Goal: Task Accomplishment & Management: Use online tool/utility

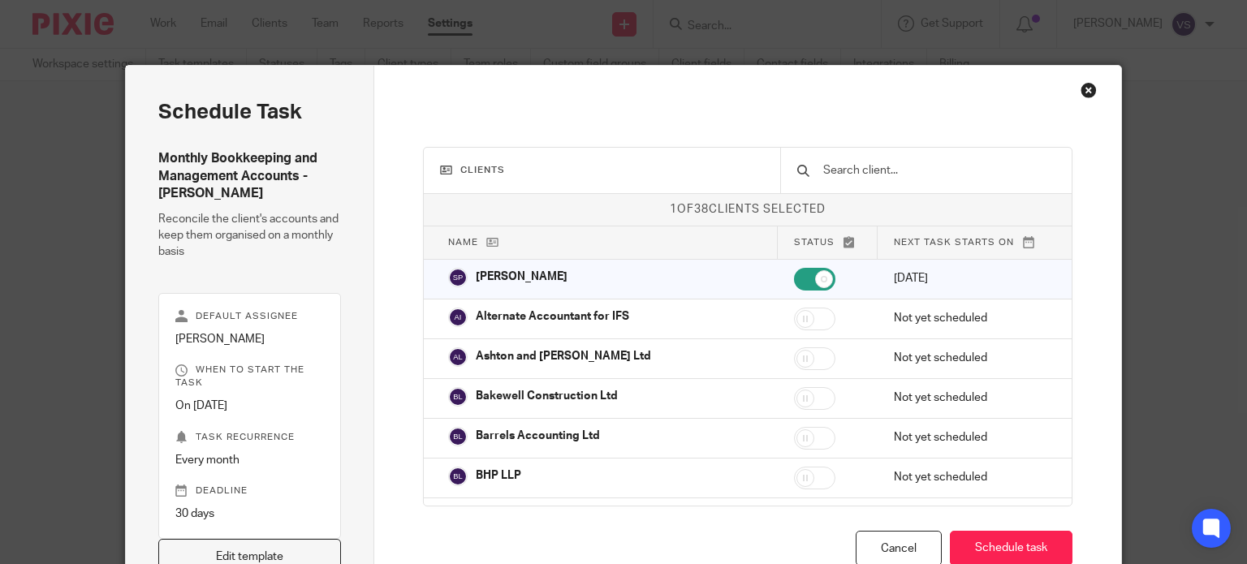
scroll to position [9, 0]
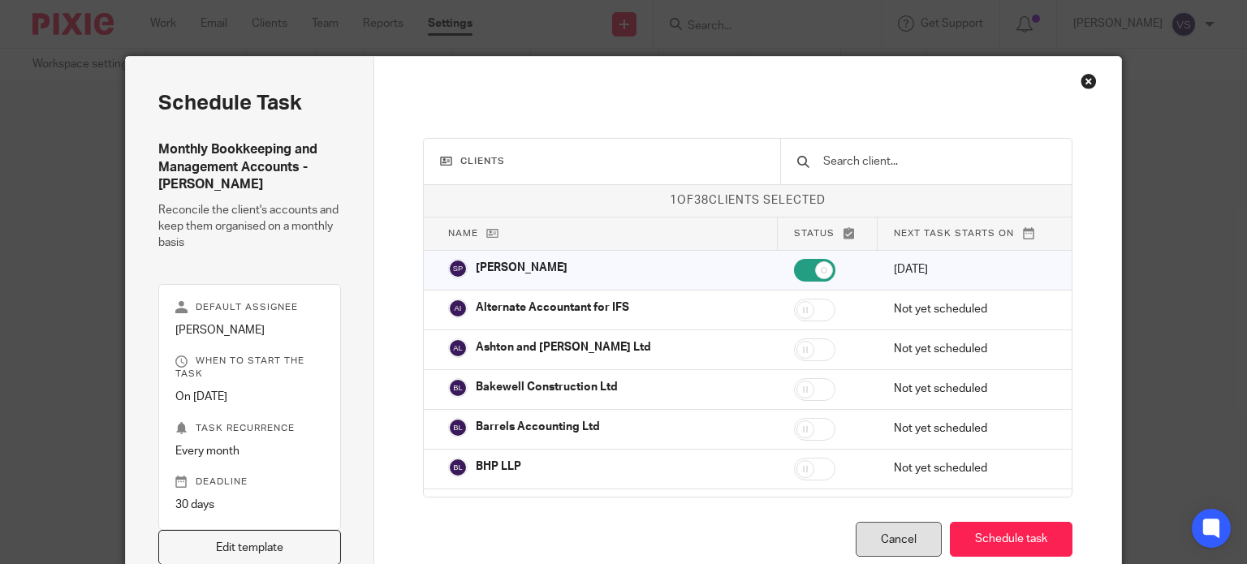
click at [876, 545] on div "Cancel" at bounding box center [899, 539] width 86 height 35
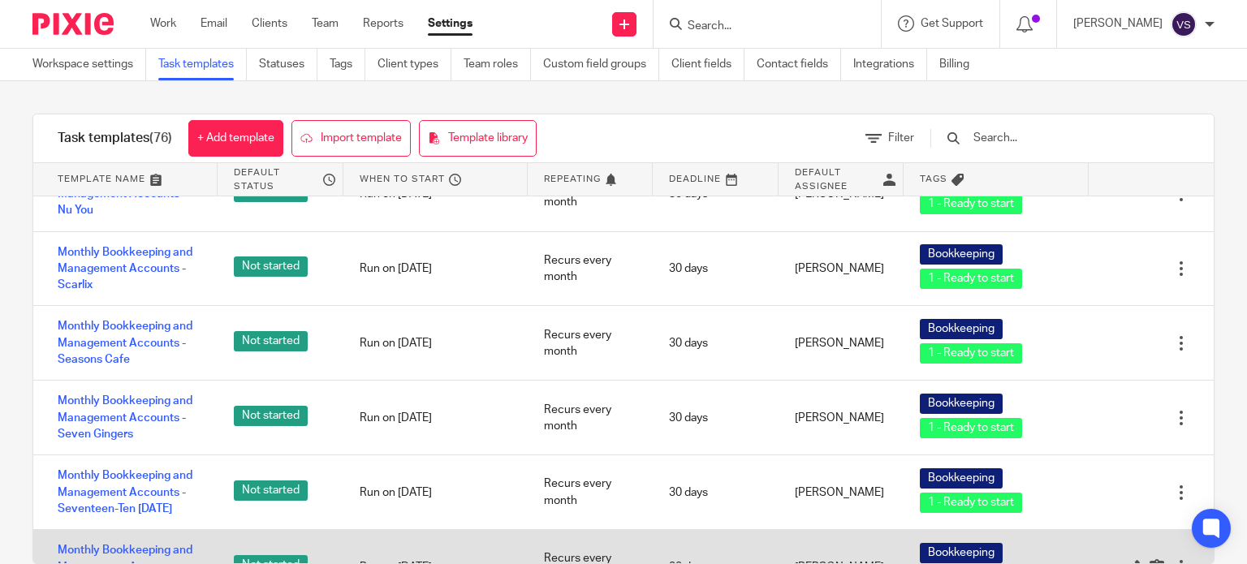
scroll to position [2355, 0]
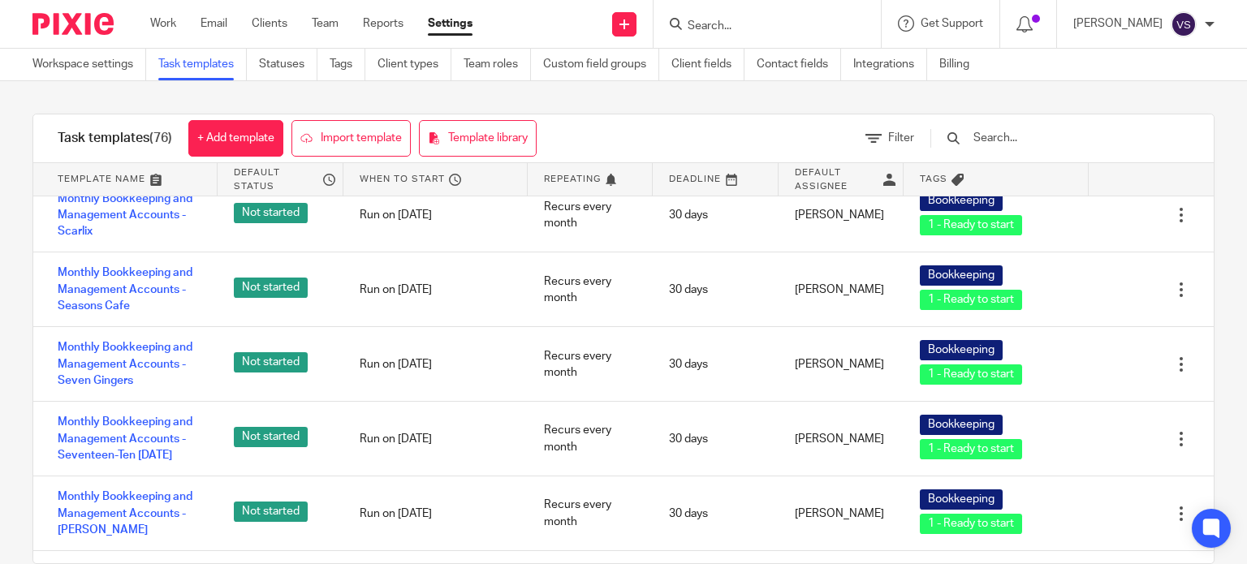
click at [85, 15] on img at bounding box center [72, 24] width 81 height 22
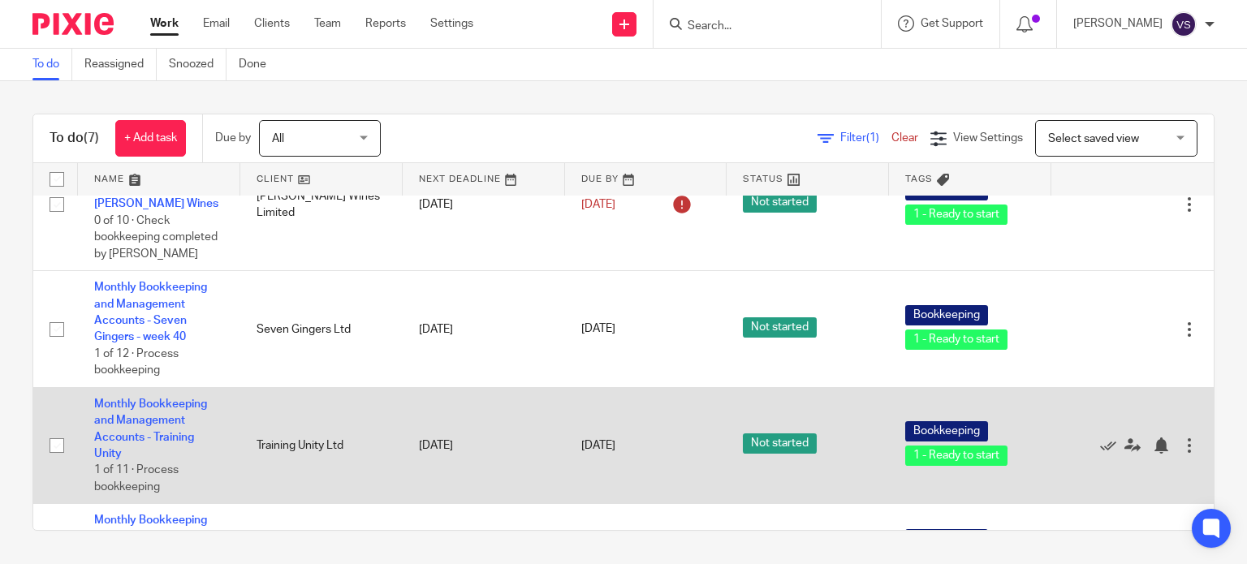
scroll to position [81, 0]
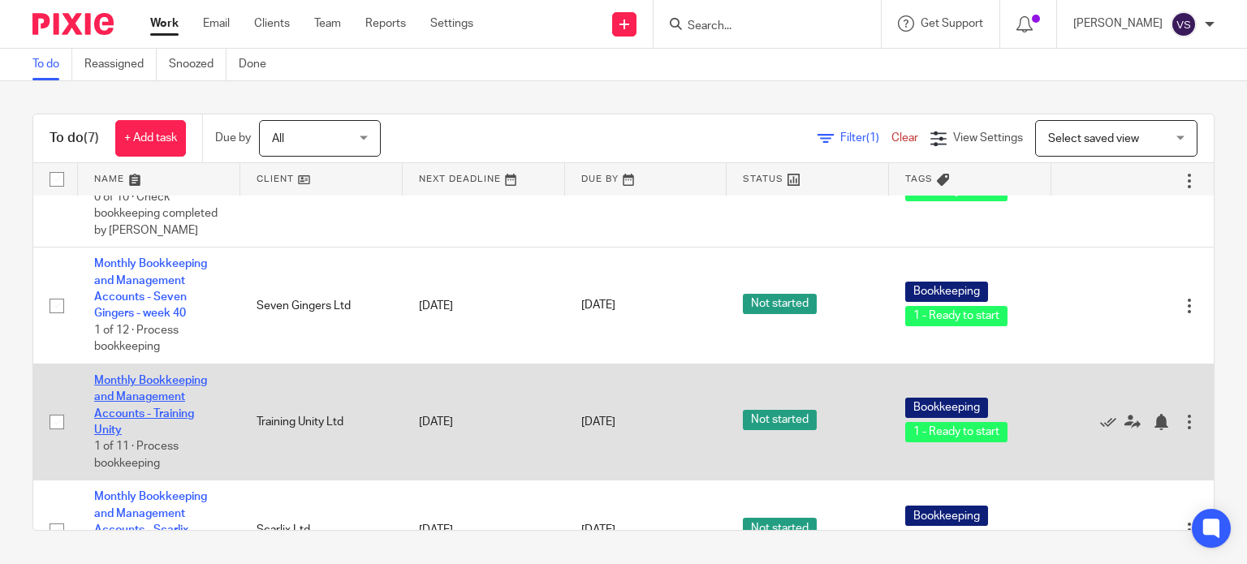
click at [146, 400] on link "Monthly Bookkeeping and Management Accounts - Training Unity" at bounding box center [150, 405] width 113 height 61
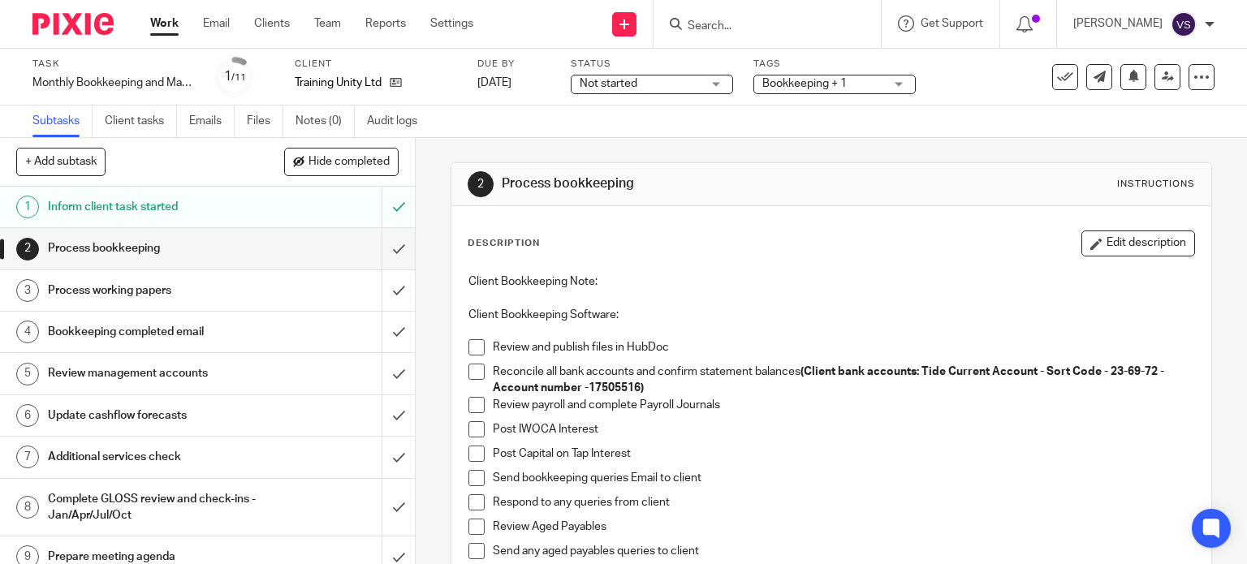
drag, startPoint x: 464, startPoint y: 345, endPoint x: 470, endPoint y: 355, distance: 11.7
click at [469, 347] on span at bounding box center [477, 347] width 16 height 16
click at [473, 369] on span at bounding box center [477, 372] width 16 height 16
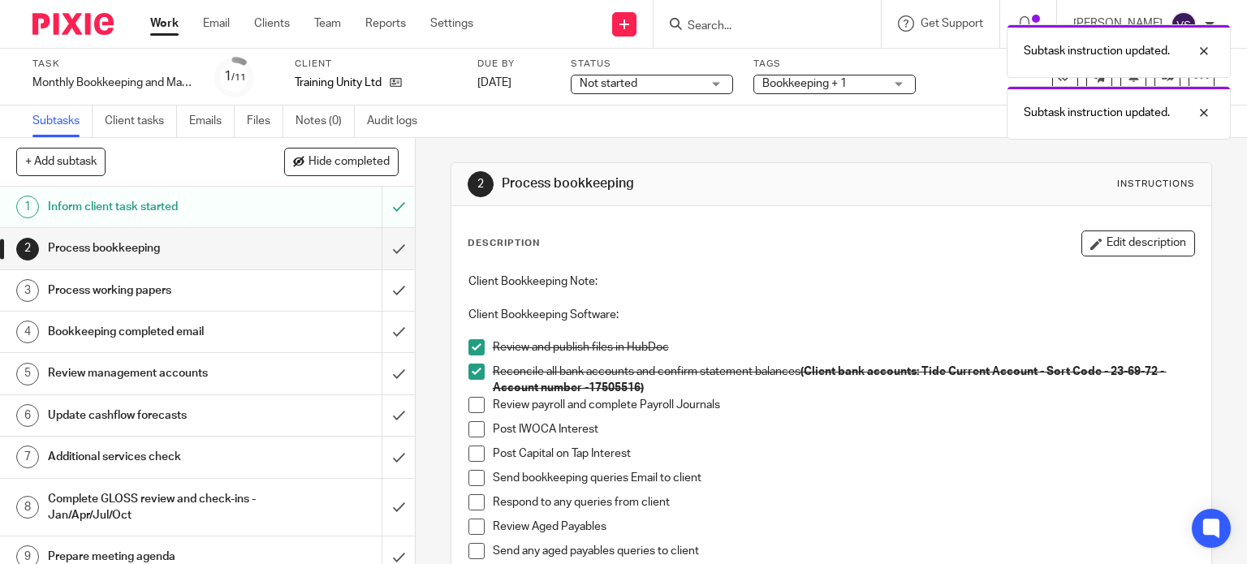
click at [469, 400] on span at bounding box center [477, 405] width 16 height 16
click at [469, 425] on span at bounding box center [477, 429] width 16 height 16
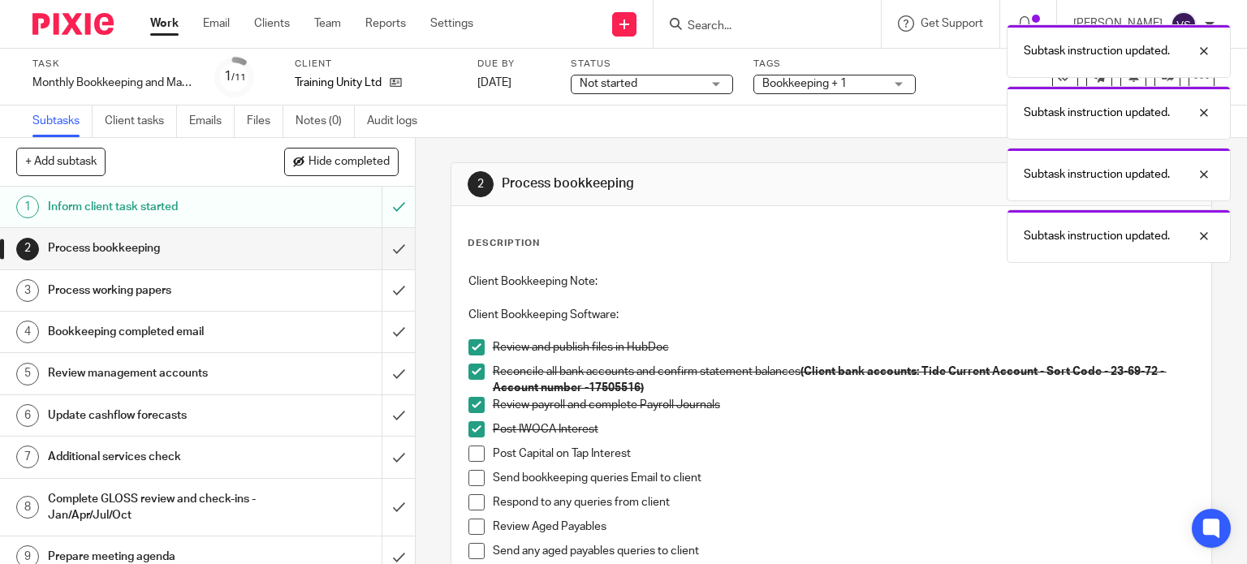
click at [469, 451] on span at bounding box center [477, 454] width 16 height 16
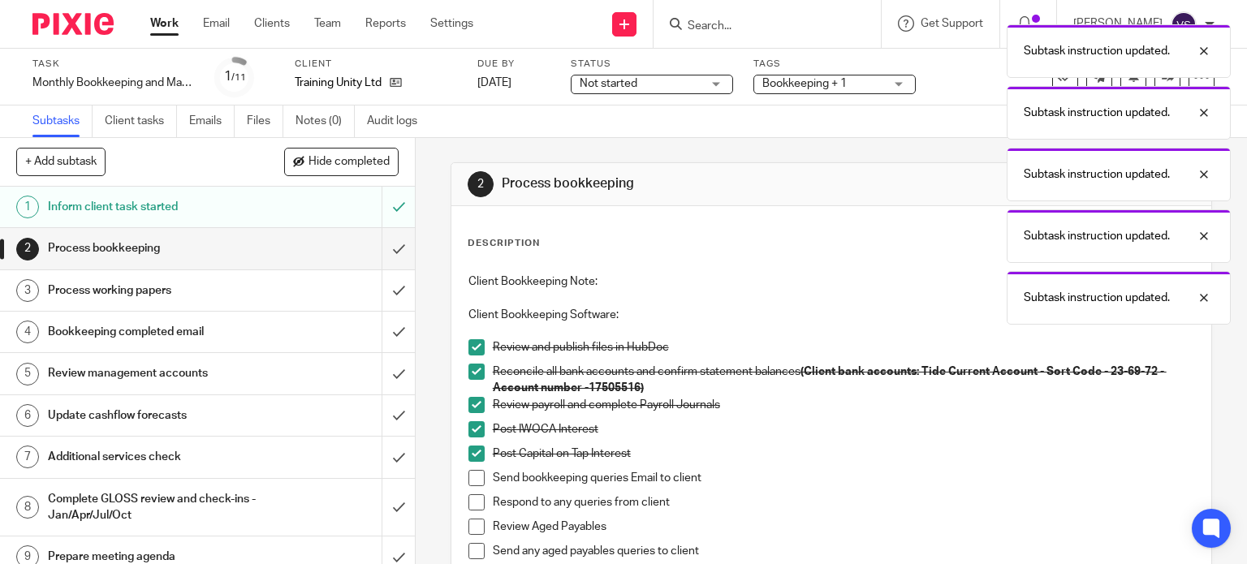
drag, startPoint x: 464, startPoint y: 478, endPoint x: 464, endPoint y: 495, distance: 16.2
click at [469, 480] on span at bounding box center [477, 478] width 16 height 16
click at [469, 504] on span at bounding box center [477, 503] width 16 height 16
click at [469, 526] on span at bounding box center [477, 527] width 16 height 16
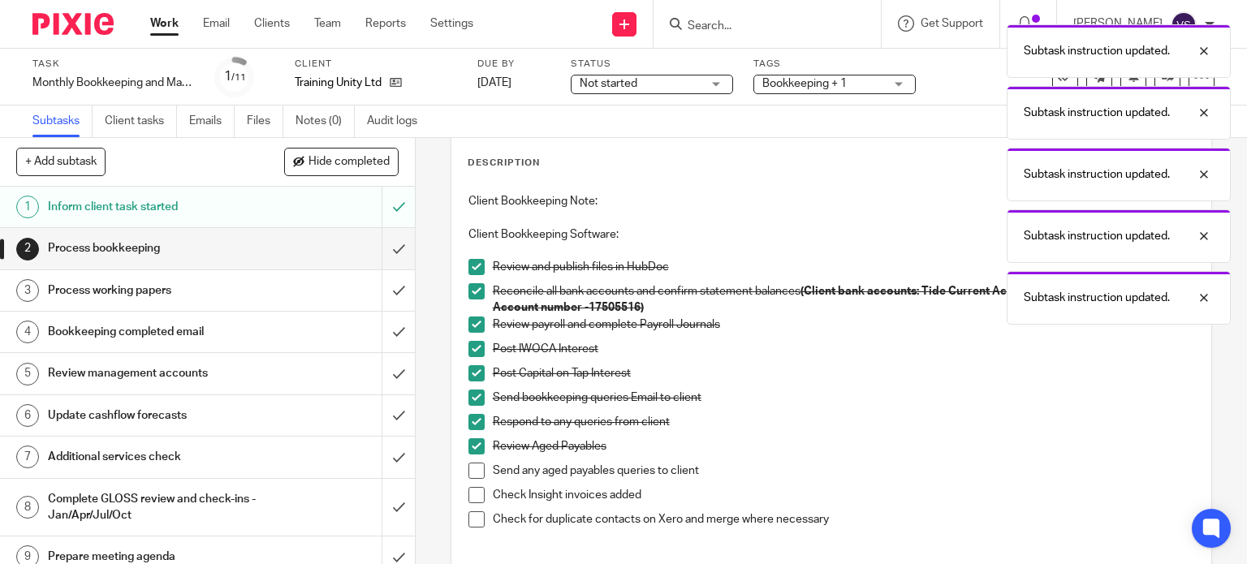
scroll to position [162, 0]
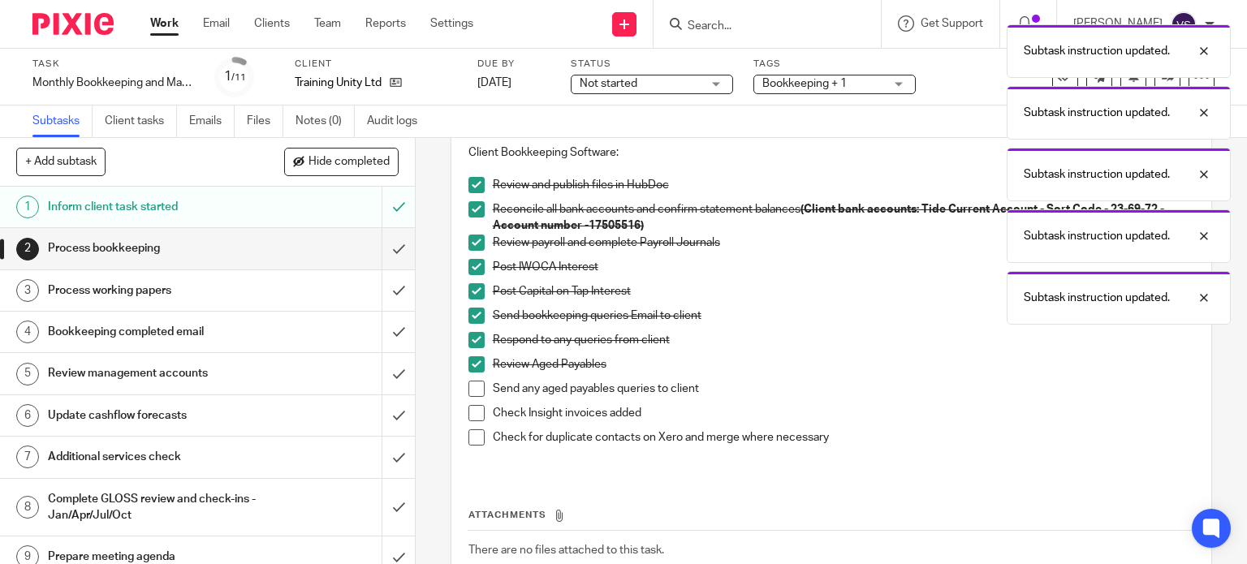
click at [475, 382] on span at bounding box center [477, 389] width 16 height 16
drag, startPoint x: 475, startPoint y: 408, endPoint x: 476, endPoint y: 438, distance: 30.1
click at [475, 409] on span at bounding box center [477, 413] width 16 height 16
click at [476, 447] on li "Check for duplicate contacts on Xero and merge where necessary" at bounding box center [832, 446] width 727 height 33
click at [474, 440] on span at bounding box center [477, 438] width 16 height 16
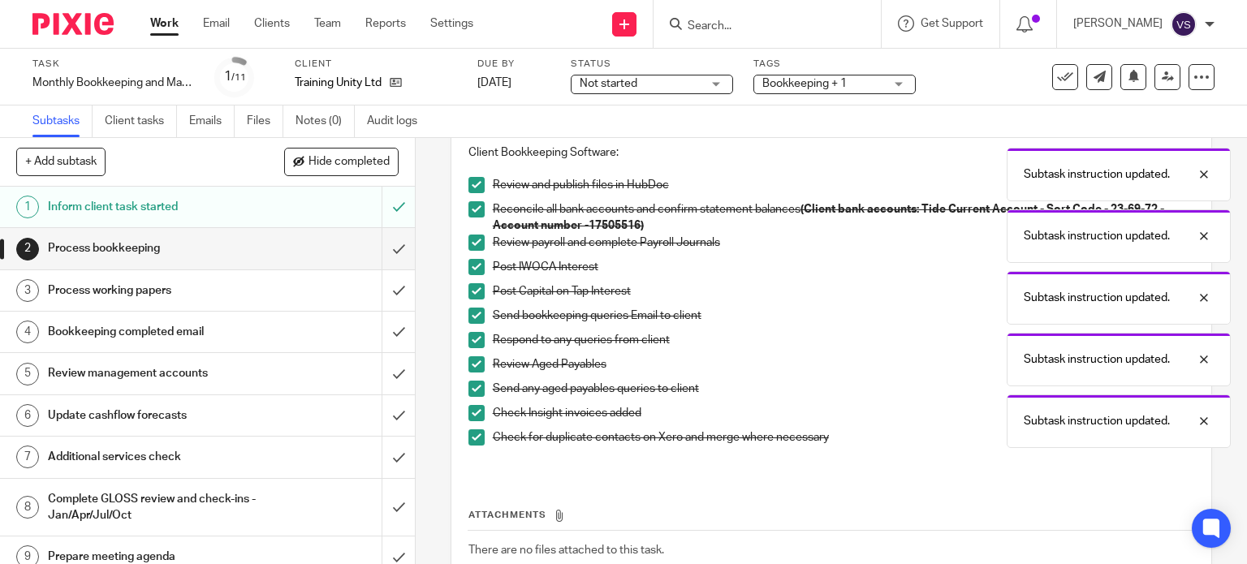
click at [295, 243] on div "Process bookkeeping" at bounding box center [207, 248] width 318 height 24
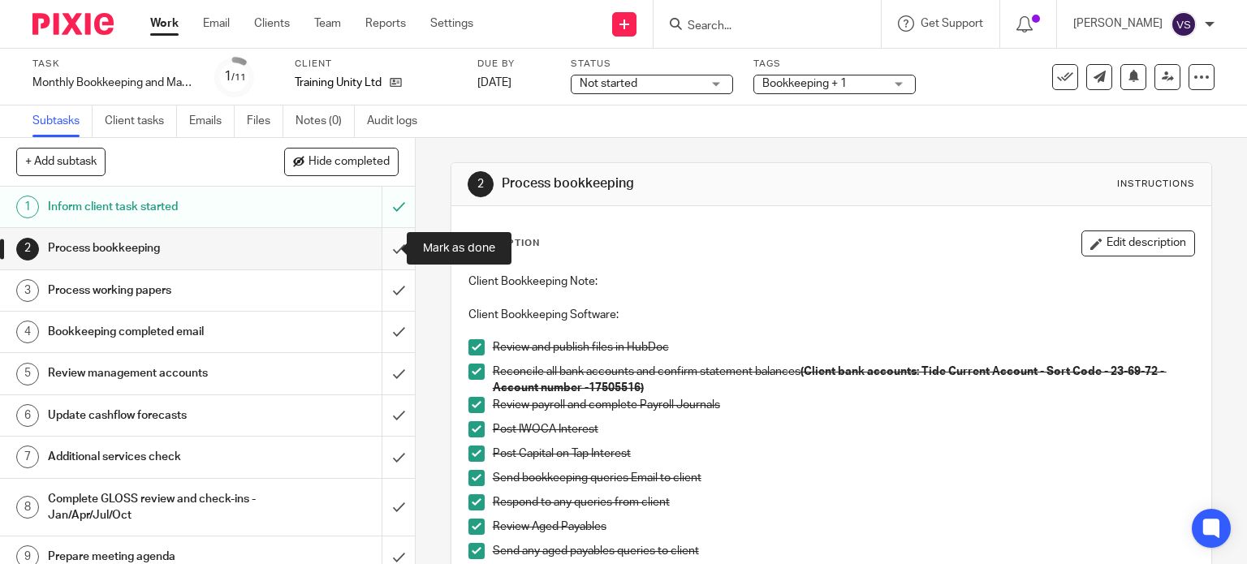
click at [393, 246] on input "submit" at bounding box center [207, 248] width 415 height 41
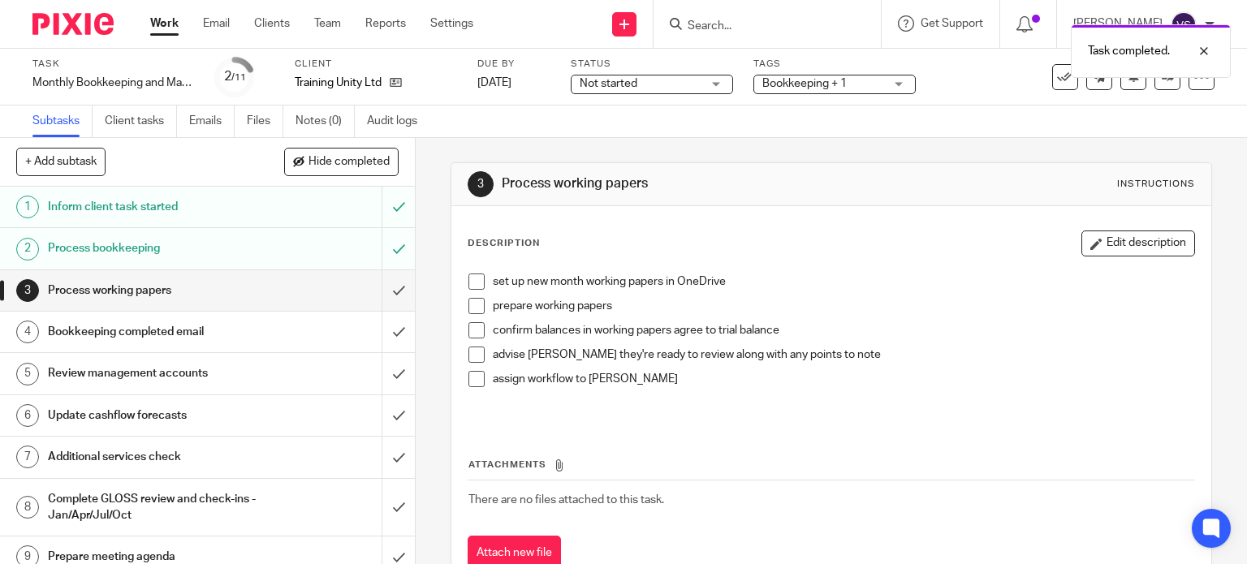
click at [471, 283] on span at bounding box center [477, 282] width 16 height 16
click at [471, 310] on span at bounding box center [477, 306] width 16 height 16
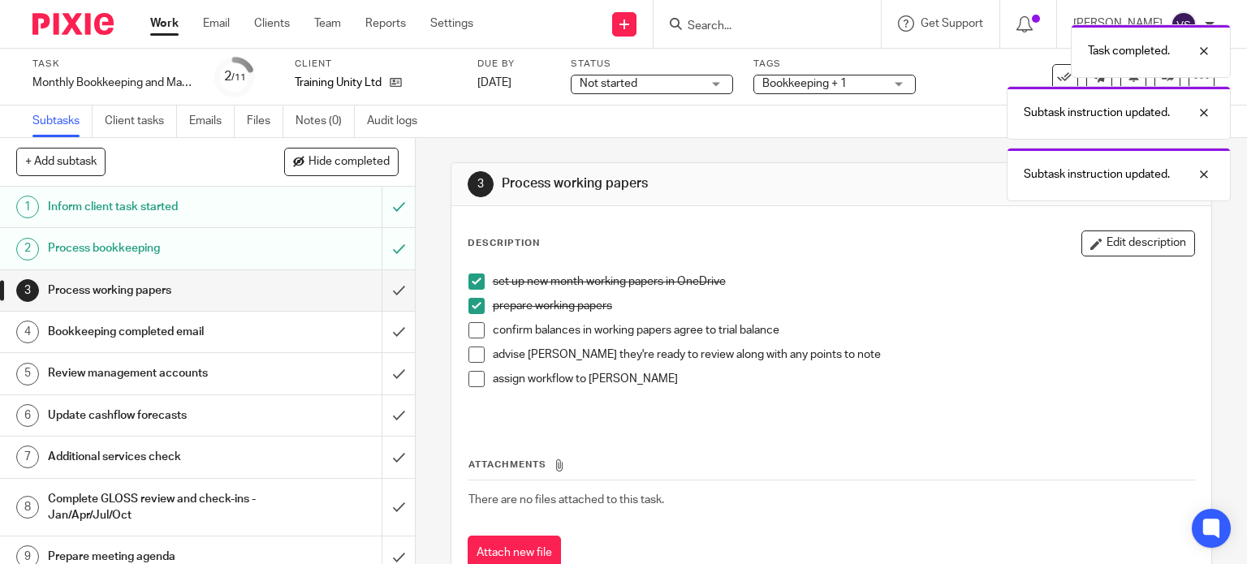
click at [471, 336] on span at bounding box center [477, 330] width 16 height 16
click at [471, 356] on span at bounding box center [477, 355] width 16 height 16
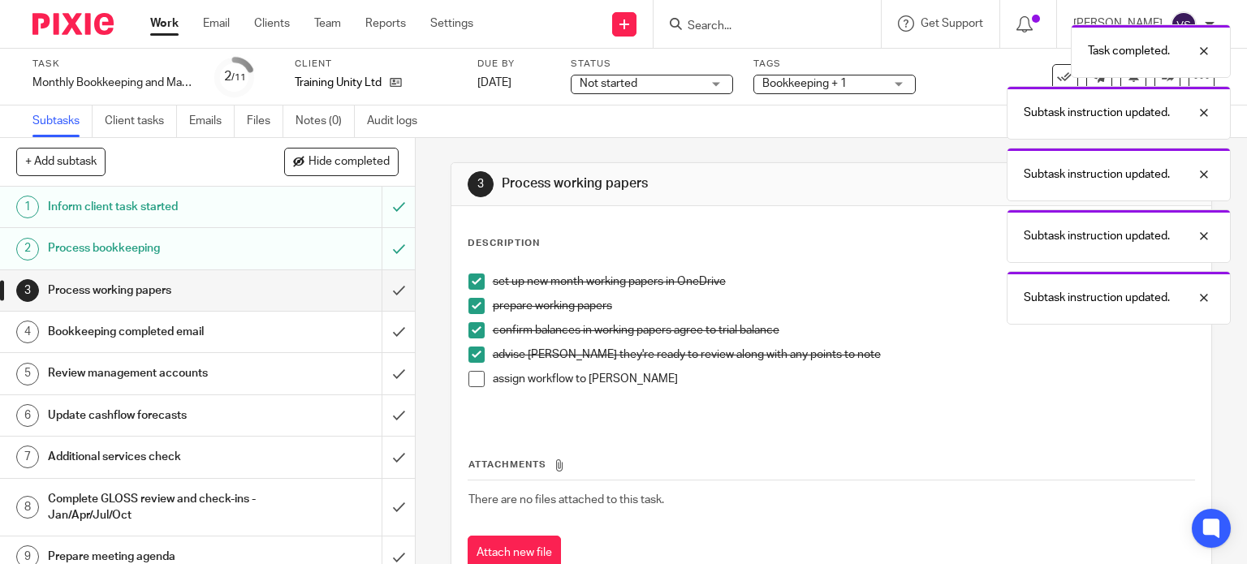
click at [471, 376] on span at bounding box center [477, 379] width 16 height 16
click at [389, 287] on input "submit" at bounding box center [207, 290] width 415 height 41
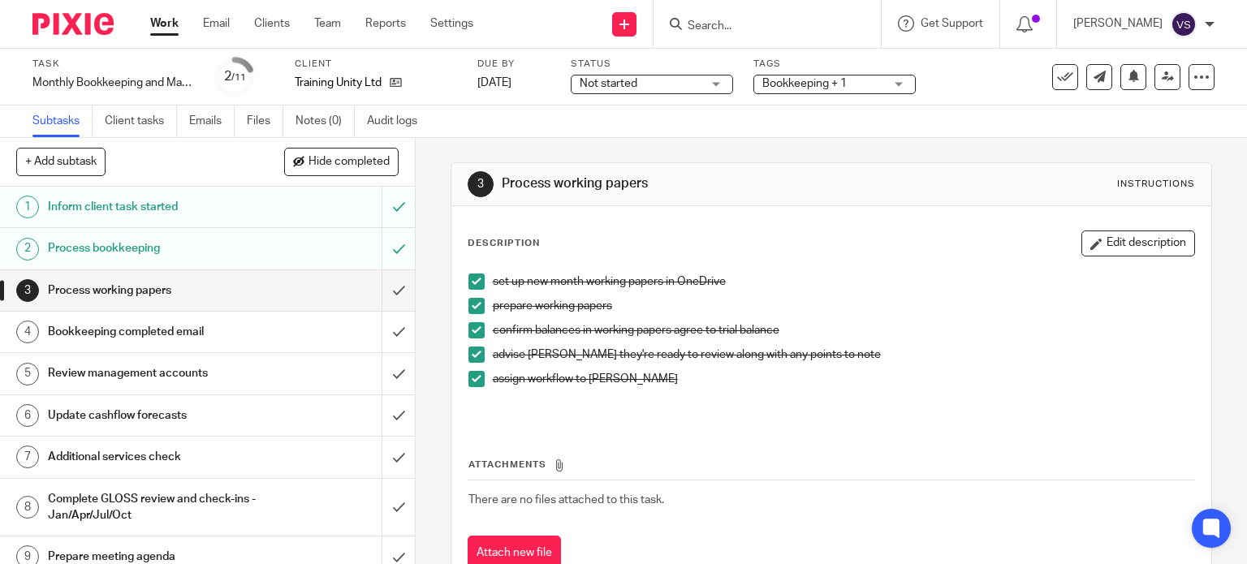
click at [276, 332] on div "Bookkeeping completed email" at bounding box center [207, 332] width 318 height 24
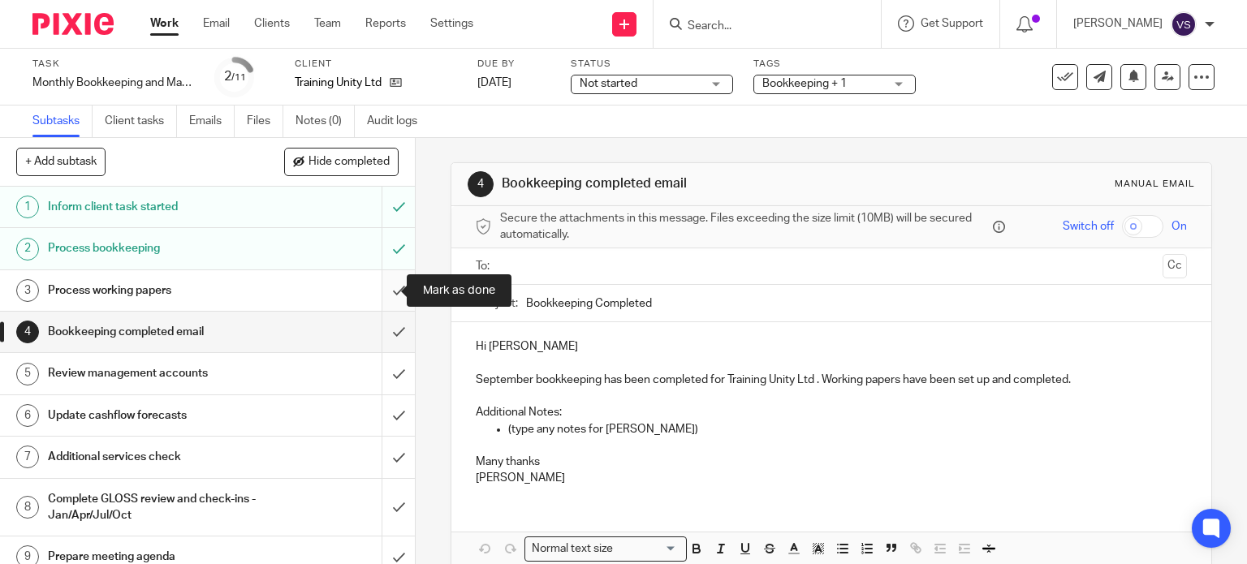
click at [378, 290] on input "submit" at bounding box center [207, 290] width 415 height 41
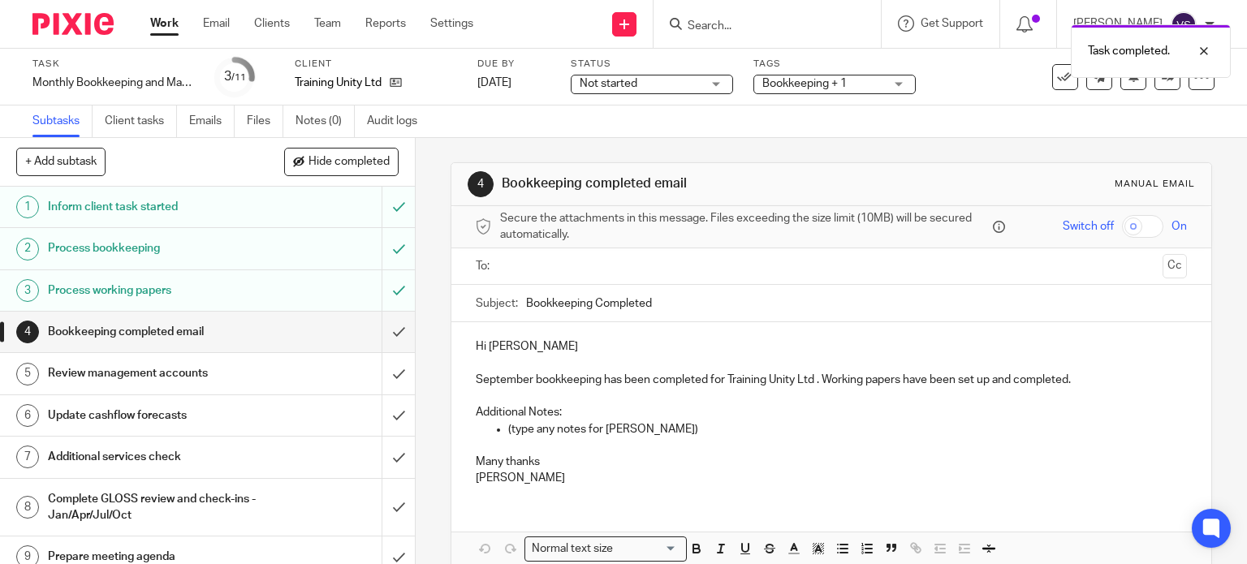
click at [516, 267] on input "text" at bounding box center [831, 266] width 650 height 19
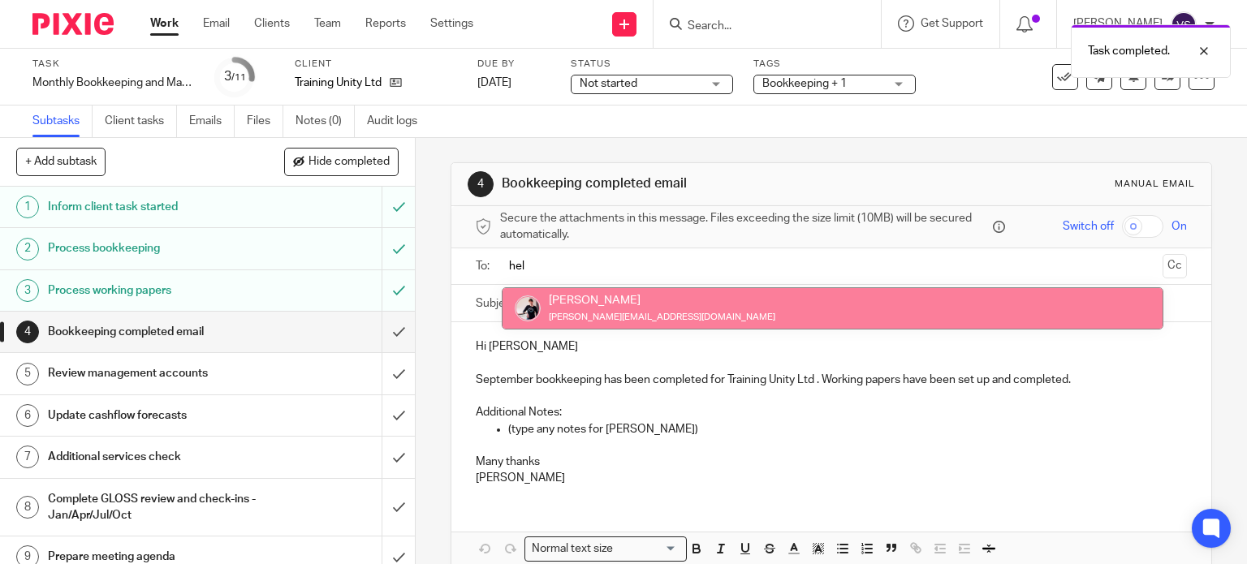
type input "hel"
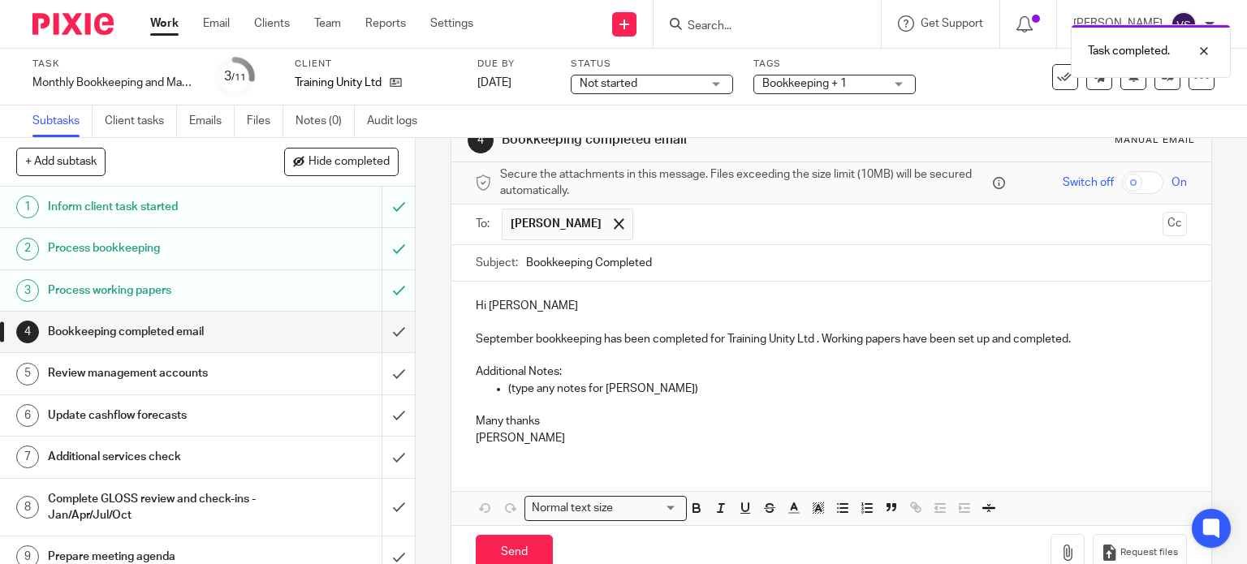
scroll to position [81, 0]
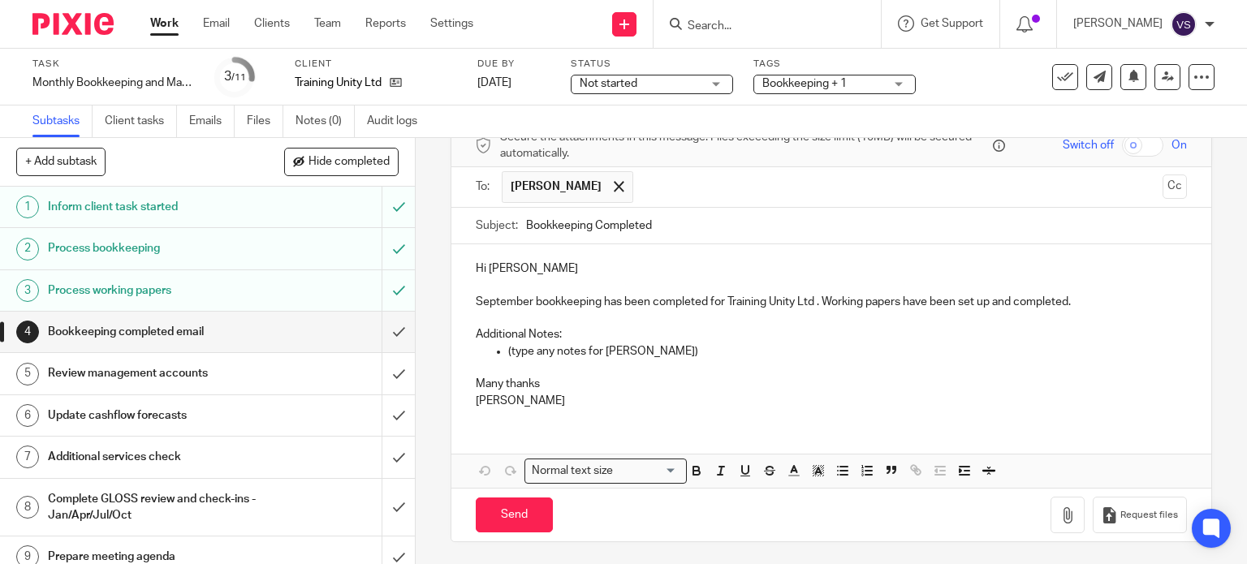
click at [1086, 301] on p "September bookkeeping has been completed for Training Unity Ltd . Working paper…" at bounding box center [832, 302] width 712 height 16
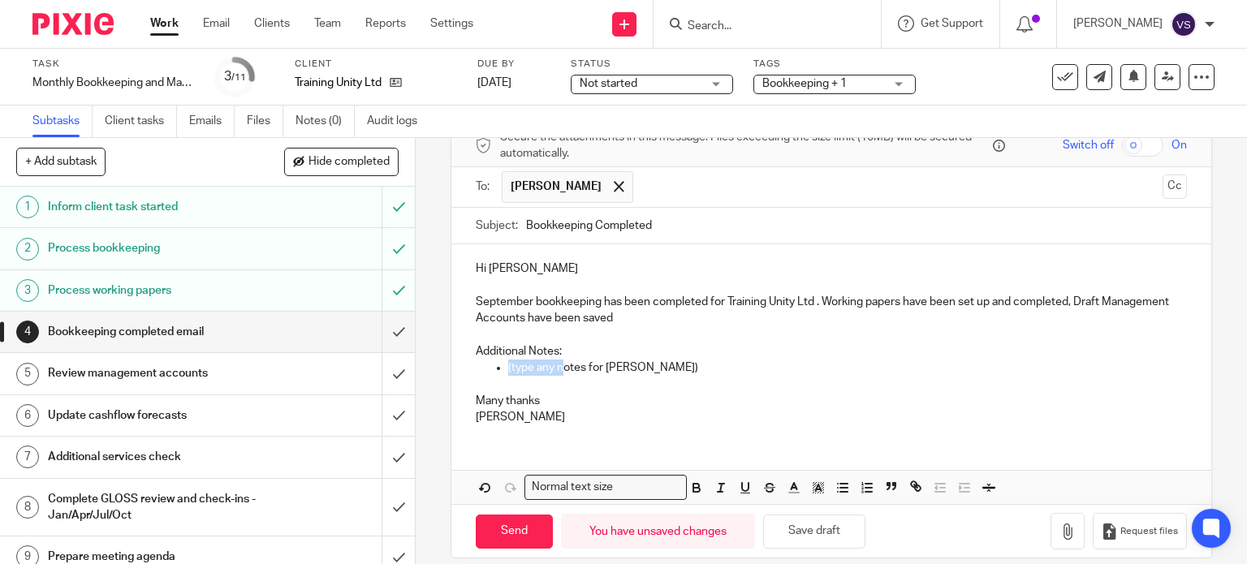
drag, startPoint x: 731, startPoint y: 348, endPoint x: 557, endPoint y: 361, distance: 174.3
click at [557, 361] on div "Hi Helen September bookkeeping has been completed for Training Unity Ltd . Work…" at bounding box center [831, 340] width 761 height 193
click at [693, 366] on p "(type any notes for Helen)" at bounding box center [848, 368] width 680 height 16
drag, startPoint x: 636, startPoint y: 360, endPoint x: 504, endPoint y: 369, distance: 131.9
click at [508, 369] on p "(type any notes for Helen)" at bounding box center [848, 368] width 680 height 16
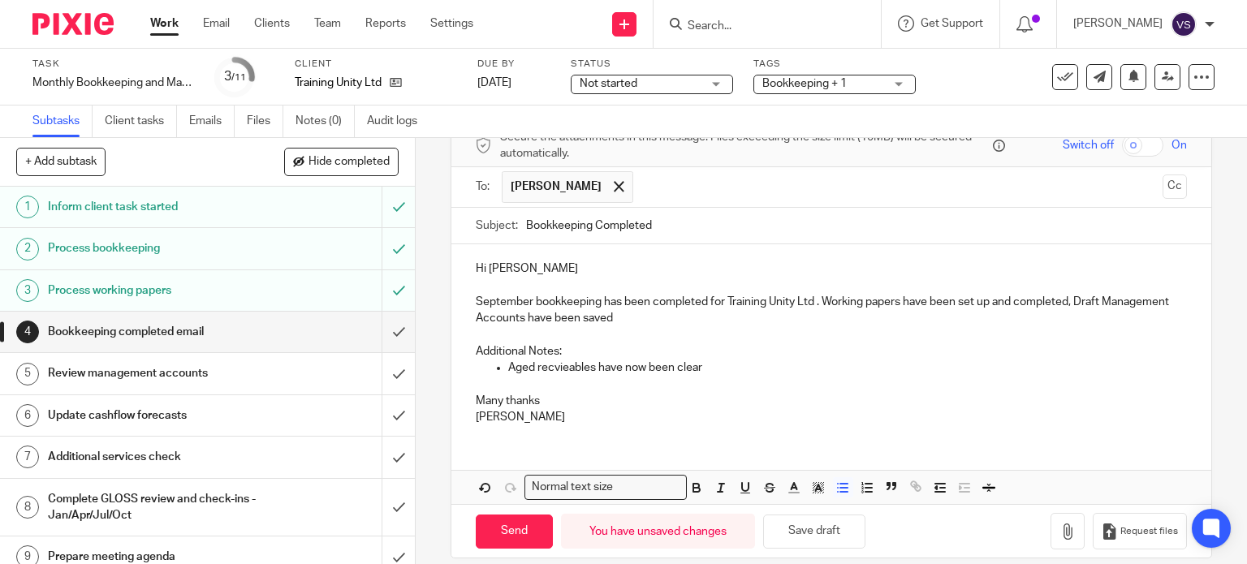
click at [546, 372] on p "Aged recvieables have now been clear" at bounding box center [848, 368] width 680 height 16
click at [734, 366] on p "Aged receivables have now been clear" at bounding box center [848, 368] width 680 height 16
drag, startPoint x: 694, startPoint y: 363, endPoint x: 676, endPoint y: 365, distance: 18.7
click at [676, 365] on p "Aged receivables have now been clear" at bounding box center [848, 368] width 680 height 16
click at [809, 381] on p at bounding box center [832, 384] width 712 height 16
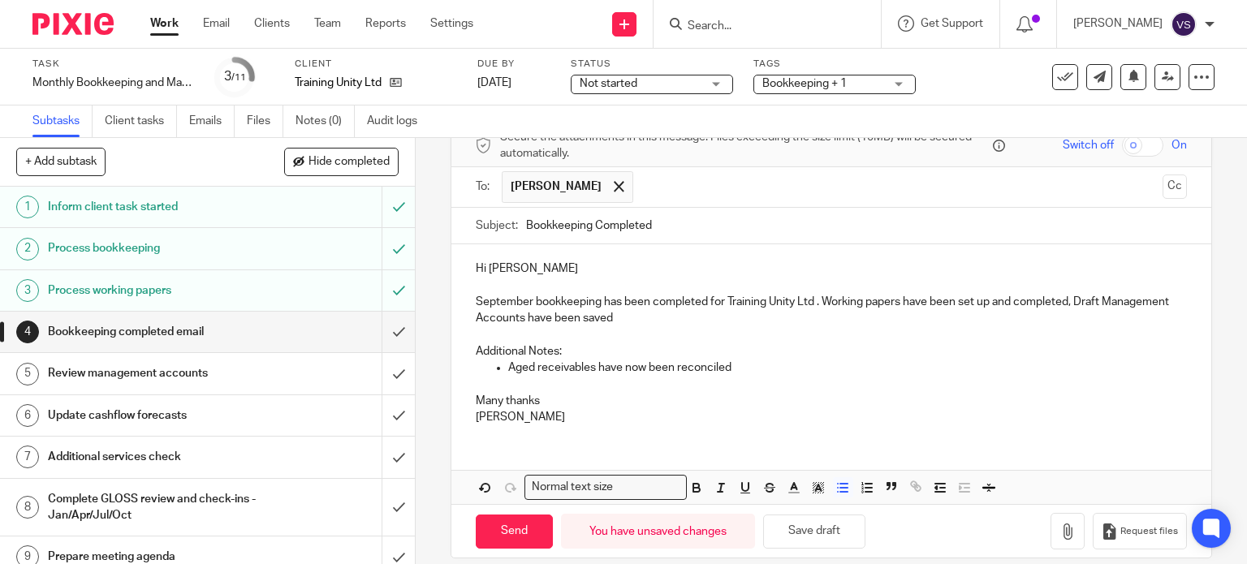
click at [783, 370] on p "Aged receivables have now been reconciled" at bounding box center [848, 368] width 680 height 16
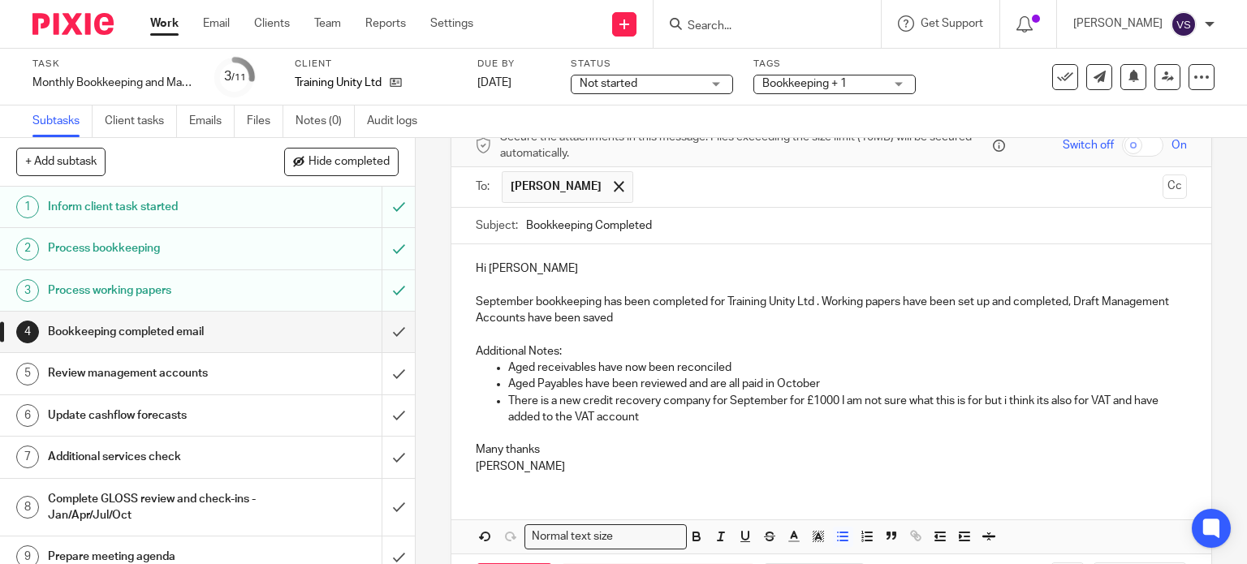
click at [1004, 399] on p "There is a new credit recovery company for September for £1000 I am not sure wh…" at bounding box center [848, 409] width 680 height 33
click at [1036, 417] on p "There is a new credit recovery company for September for £1000 I am not sure wh…" at bounding box center [848, 409] width 680 height 33
click at [841, 400] on p "There is a new credit recovery company for September for £1000 I am not sure wh…" at bounding box center [848, 409] width 680 height 33
click at [836, 400] on p "There is a new credit recovery company for September for £1000 I am not sure wh…" at bounding box center [848, 409] width 680 height 33
click at [926, 443] on p "Many thanks" at bounding box center [832, 450] width 712 height 16
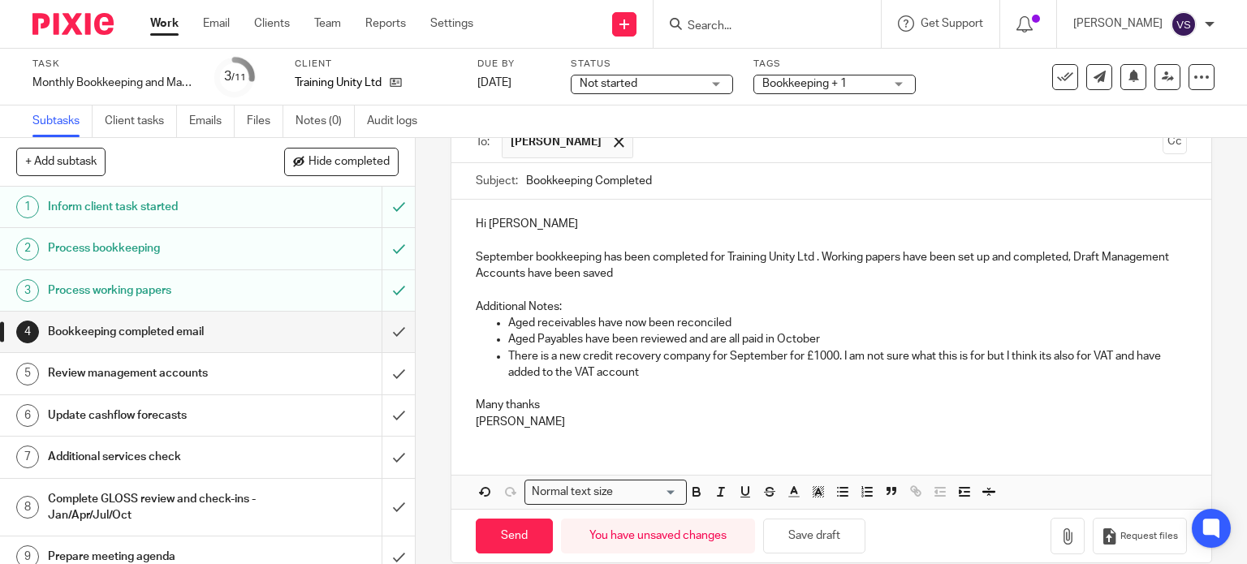
scroll to position [146, 0]
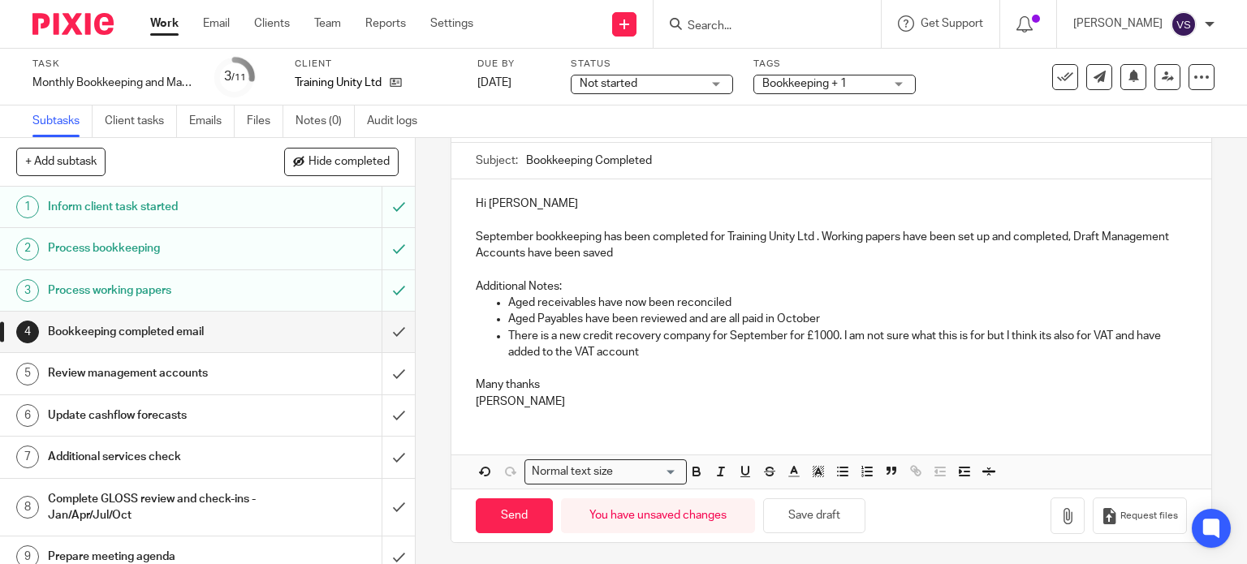
click at [641, 352] on p "There is a new credit recovery company for September for £1000. I am not sure w…" at bounding box center [848, 344] width 680 height 33
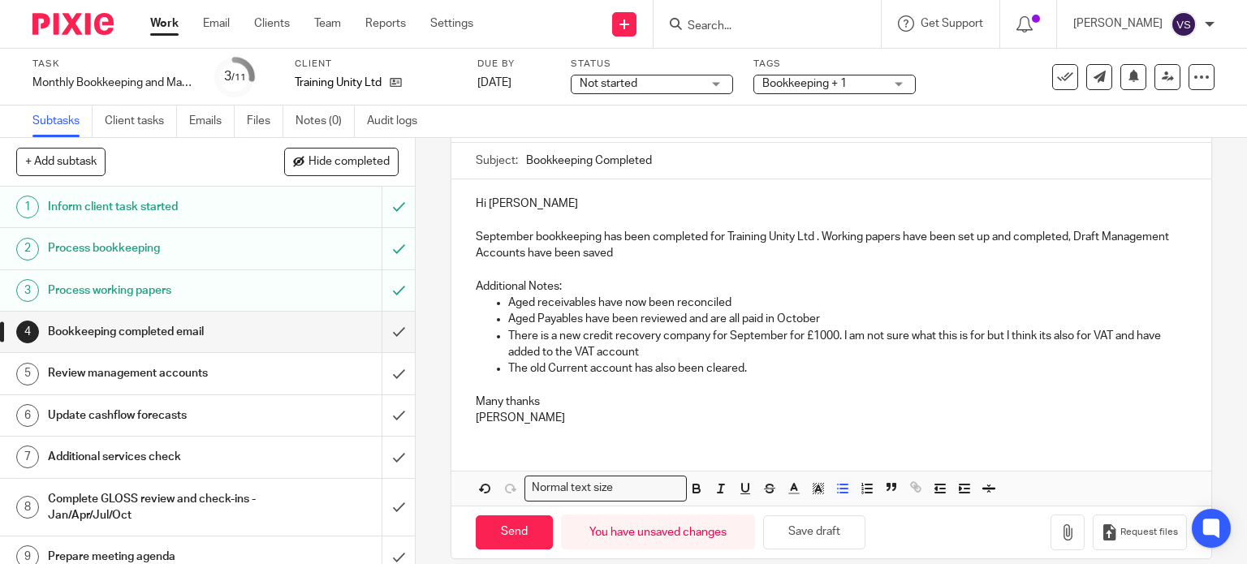
click at [813, 361] on p "The old Current account has also been cleared." at bounding box center [848, 369] width 680 height 16
click at [784, 377] on p at bounding box center [832, 385] width 712 height 16
click at [706, 420] on p "Vicki" at bounding box center [832, 418] width 712 height 16
click at [513, 532] on input "Send" at bounding box center [514, 533] width 77 height 35
type input "Sent"
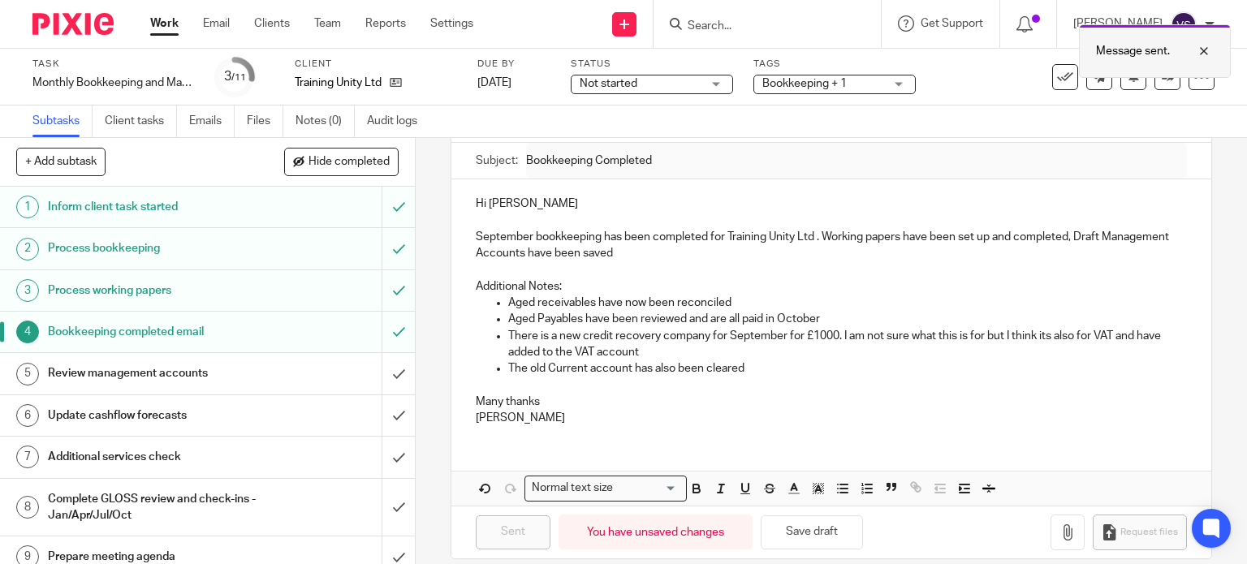
drag, startPoint x: 1208, startPoint y: 48, endPoint x: 1233, endPoint y: 47, distance: 25.2
click at [1208, 49] on div at bounding box center [1192, 50] width 44 height 19
